Goal: Find specific page/section

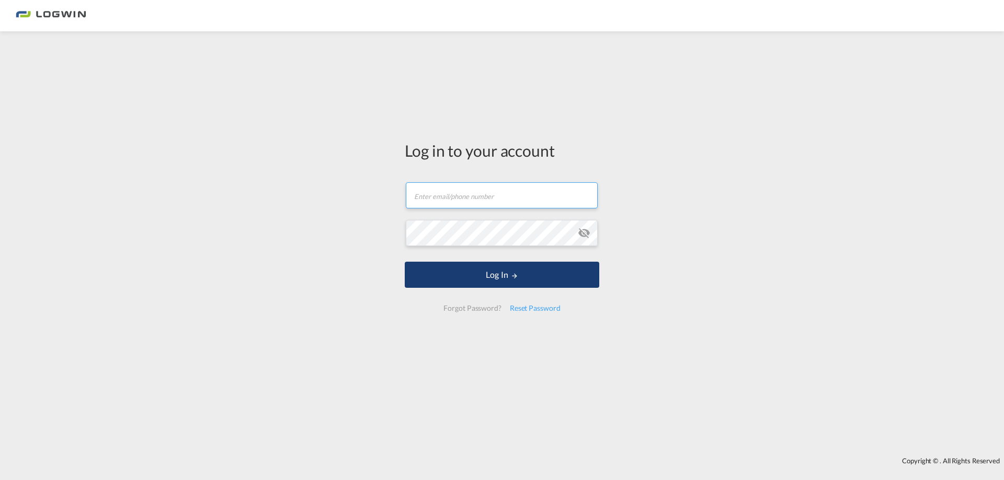
type input "[PERSON_NAME][EMAIL_ADDRESS][DOMAIN_NAME]"
click at [496, 275] on button "Log In" at bounding box center [502, 275] width 194 height 26
